Goal: Information Seeking & Learning: Learn about a topic

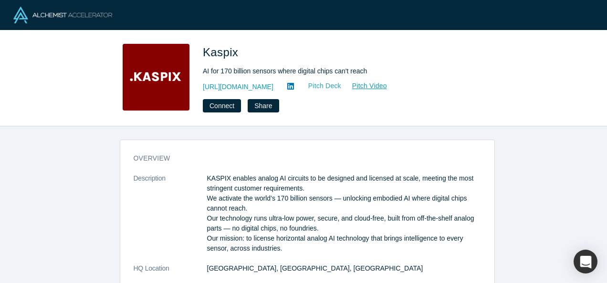
click at [304, 87] on link "Pitch Deck" at bounding box center [320, 86] width 44 height 11
click at [355, 136] on div "overview Description KASPIX enables analog AI circuits to be designed and licen…" at bounding box center [307, 208] width 614 height 164
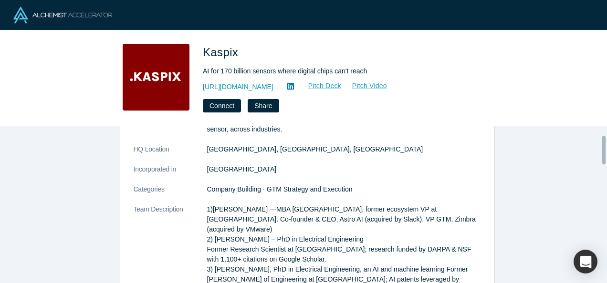
scroll to position [134, 0]
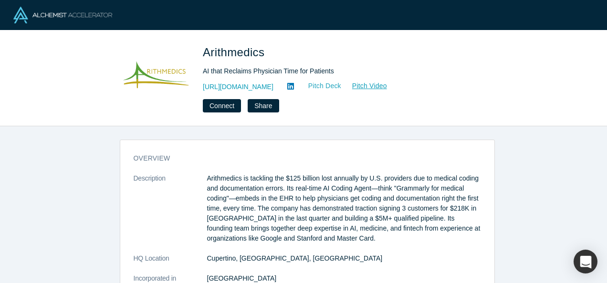
click at [322, 85] on link "Pitch Deck" at bounding box center [320, 86] width 44 height 11
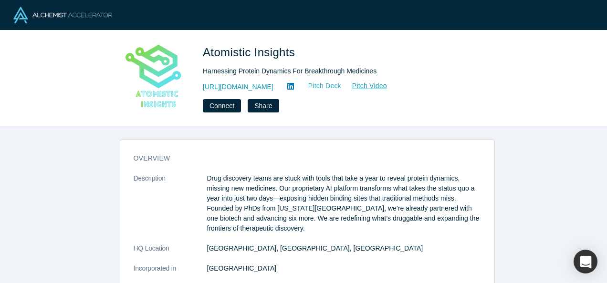
click at [342, 87] on link "Pitch Deck" at bounding box center [320, 86] width 44 height 11
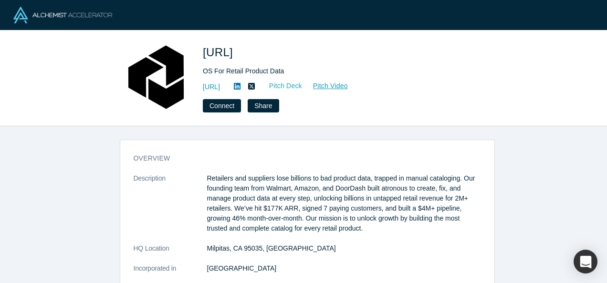
click at [303, 85] on link "Pitch Deck" at bounding box center [281, 86] width 44 height 11
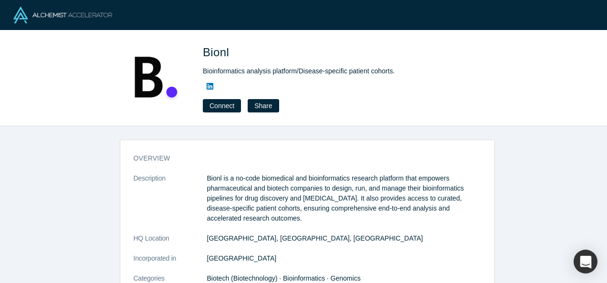
click at [356, 110] on div "Connect Share" at bounding box center [336, 105] width 267 height 13
click at [468, 88] on div at bounding box center [336, 86] width 267 height 11
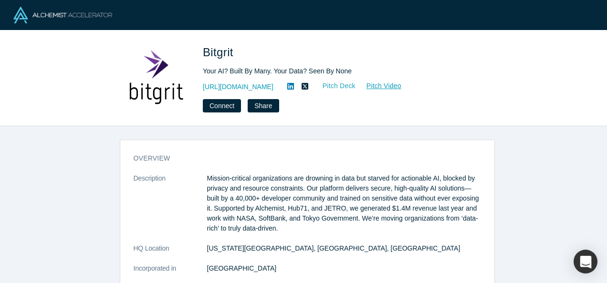
click at [315, 88] on link "Pitch Deck" at bounding box center [334, 86] width 44 height 11
